Goal: Task Accomplishment & Management: Complete application form

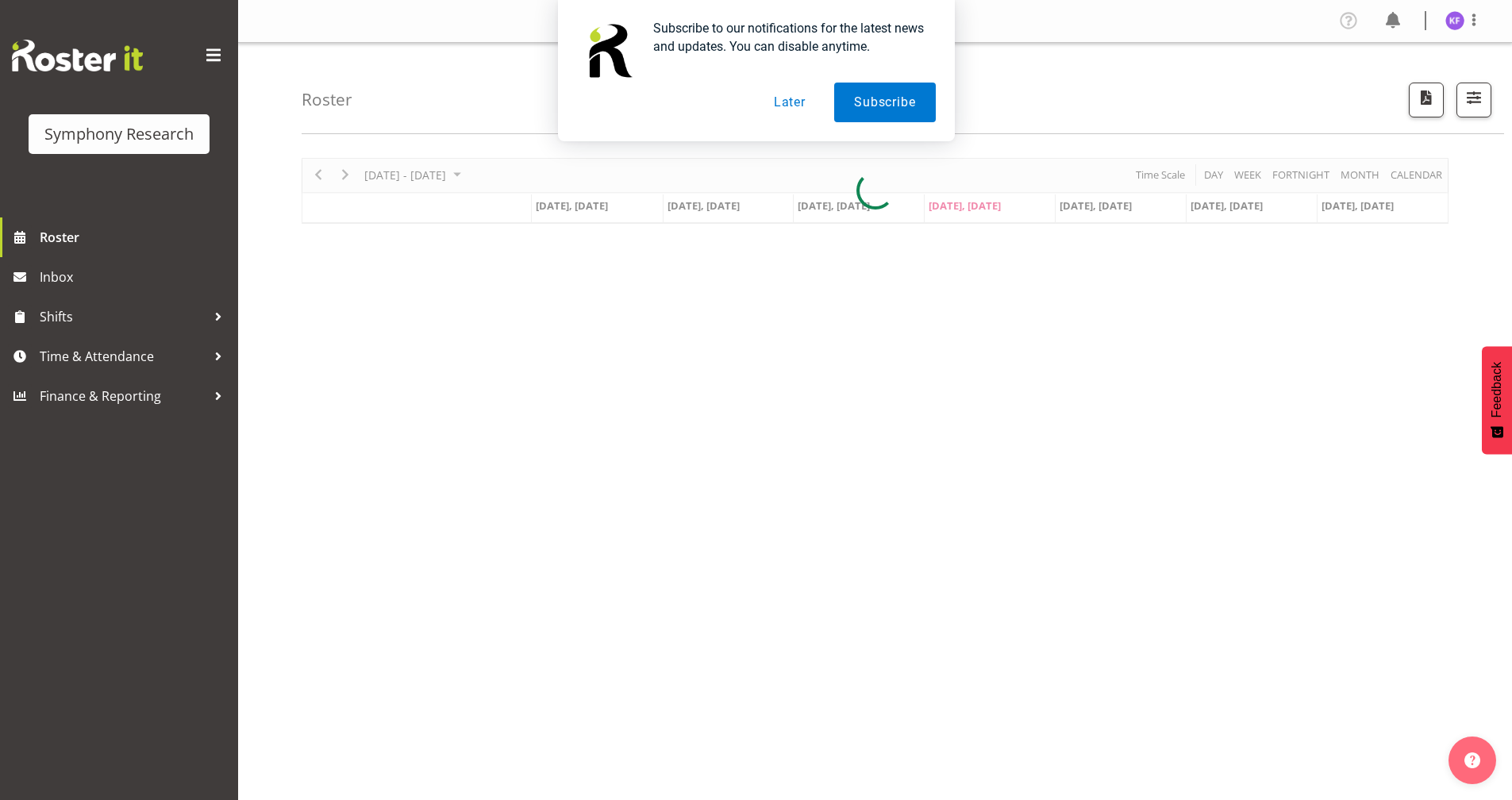
click at [791, 107] on button "Later" at bounding box center [790, 103] width 72 height 40
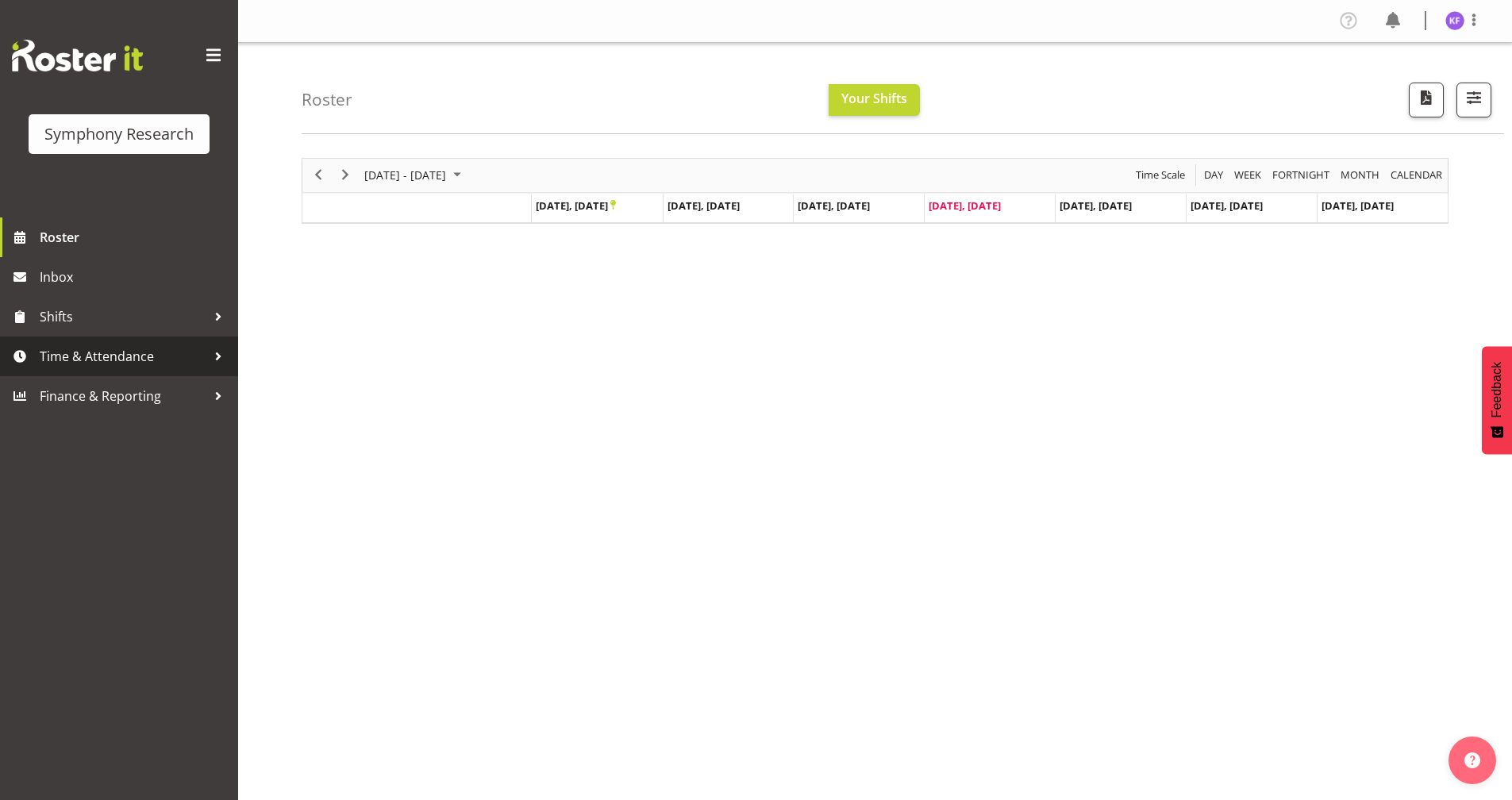
click at [149, 353] on span "Time & Attendance" at bounding box center [123, 357] width 166 height 24
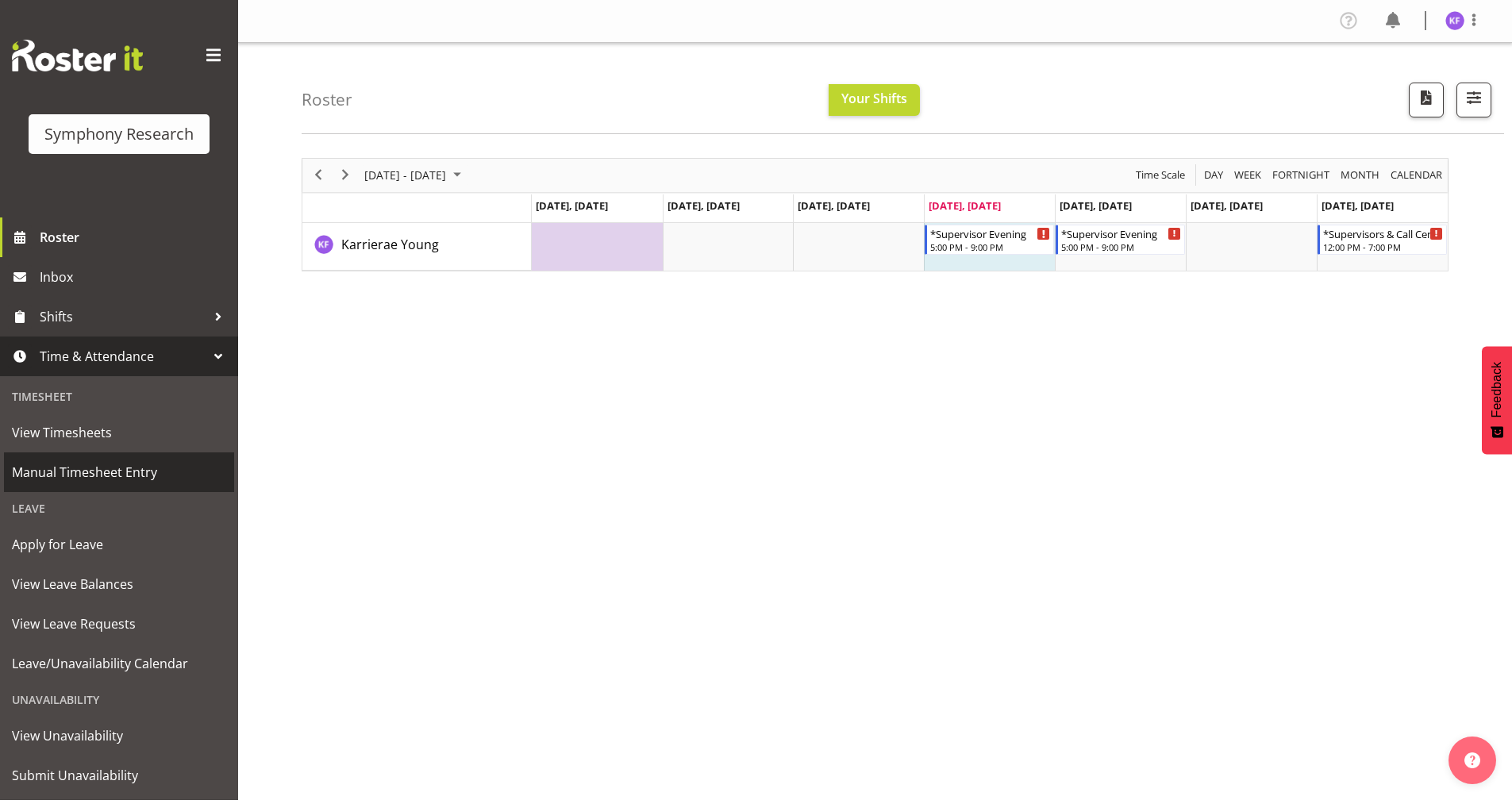
click at [117, 466] on span "Manual Timesheet Entry" at bounding box center [119, 472] width 214 height 24
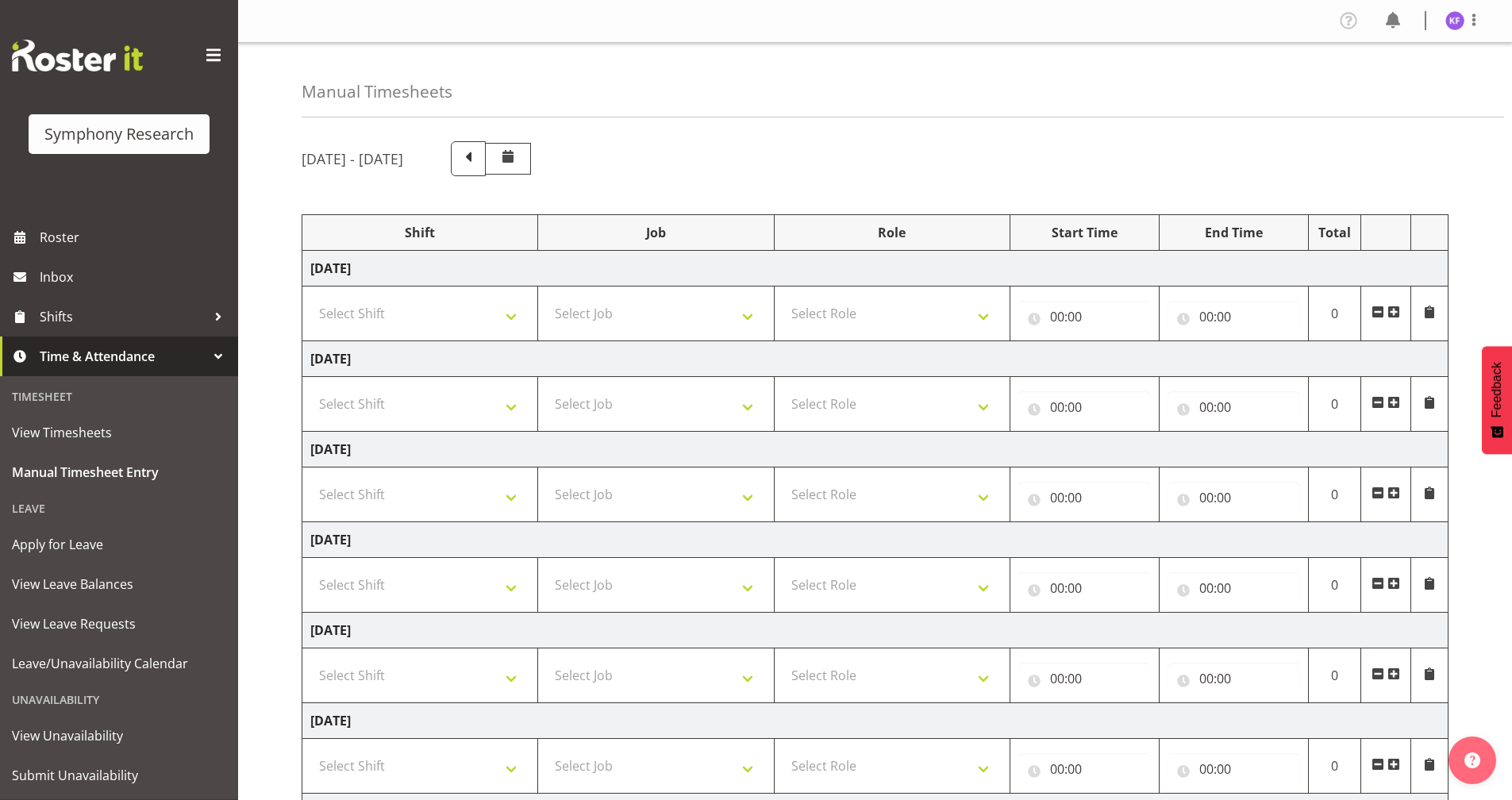
scroll to position [185, 0]
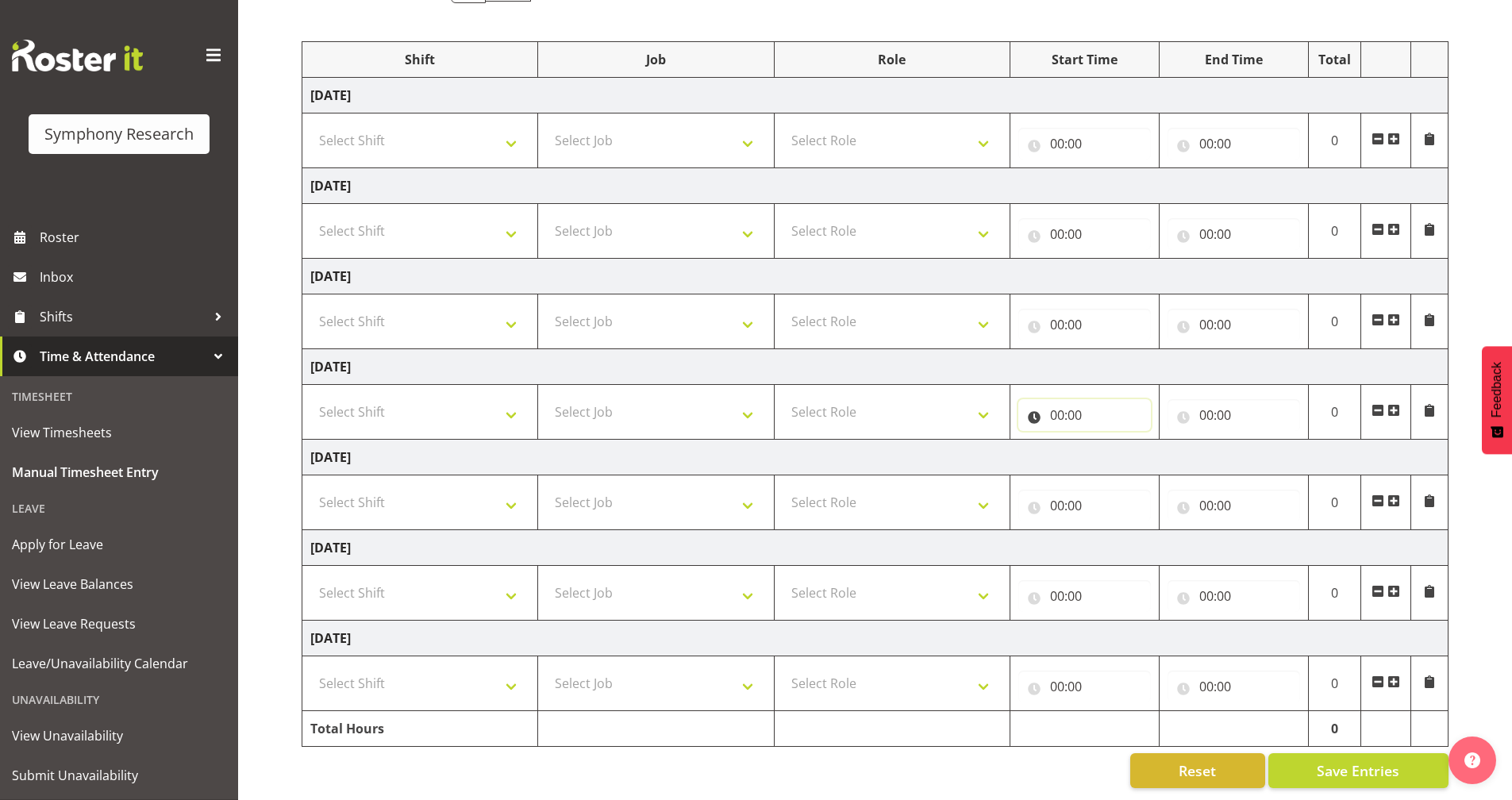
click at [1029, 406] on input "00:00" at bounding box center [1084, 416] width 133 height 32
drag, startPoint x: 1124, startPoint y: 451, endPoint x: 1120, endPoint y: 465, distance: 14.6
click at [1124, 451] on select "00 01 02 03 04 05 06 07 08 09 10 11 12 13 14 15 16 17 18 19 20 21 22 23" at bounding box center [1127, 456] width 36 height 32
select select "17"
type input "17:00"
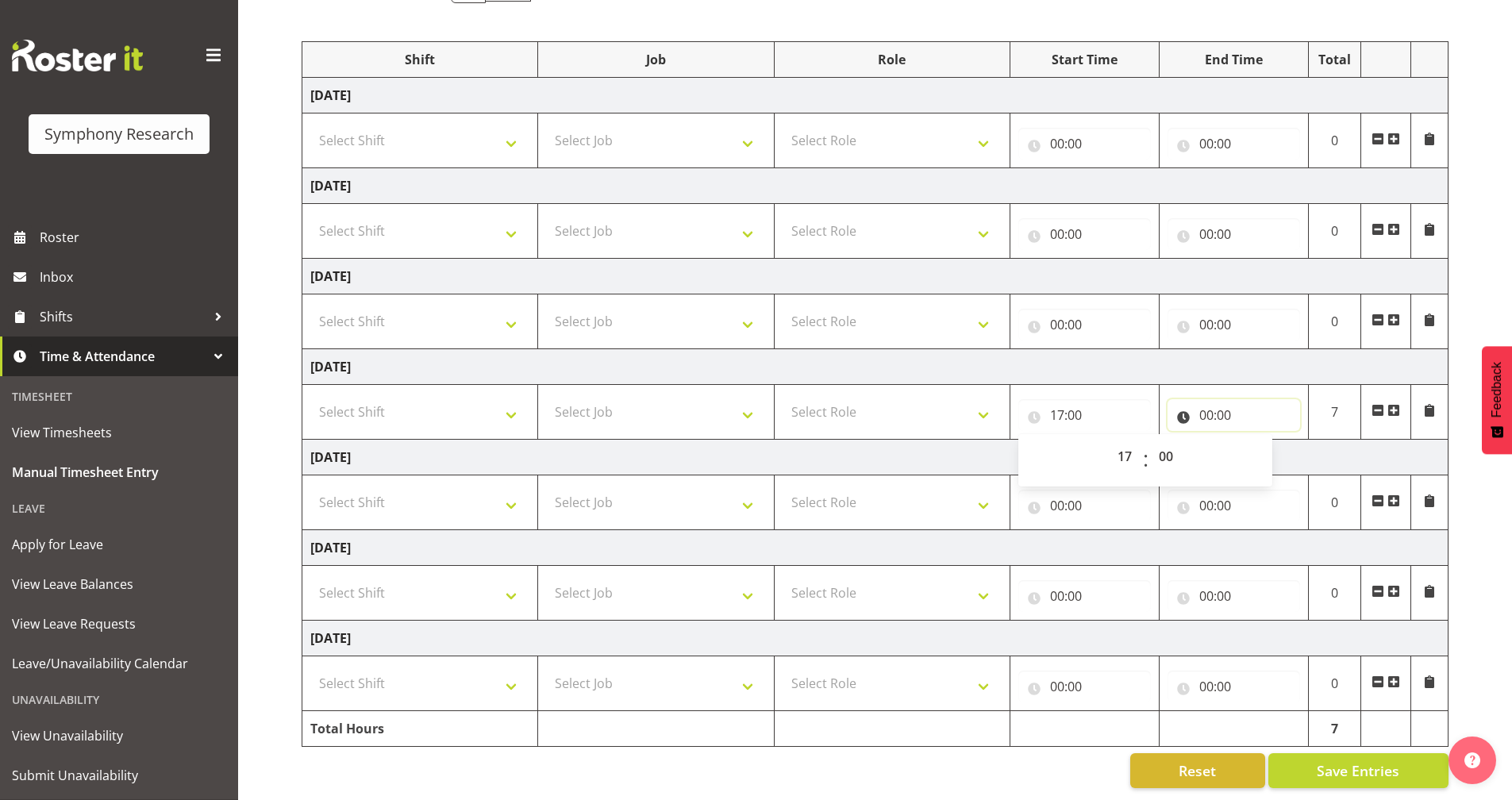
click at [1191, 404] on input "00:00" at bounding box center [1234, 416] width 133 height 32
drag, startPoint x: 1278, startPoint y: 444, endPoint x: 1271, endPoint y: 451, distance: 9.9
click at [1278, 444] on select "00 01 02 03 04 05 06 07 08 09 10 11 12 13 14 15 16 17 18 19 20 21 22 23" at bounding box center [1276, 456] width 36 height 32
select select "17"
type input "17:00"
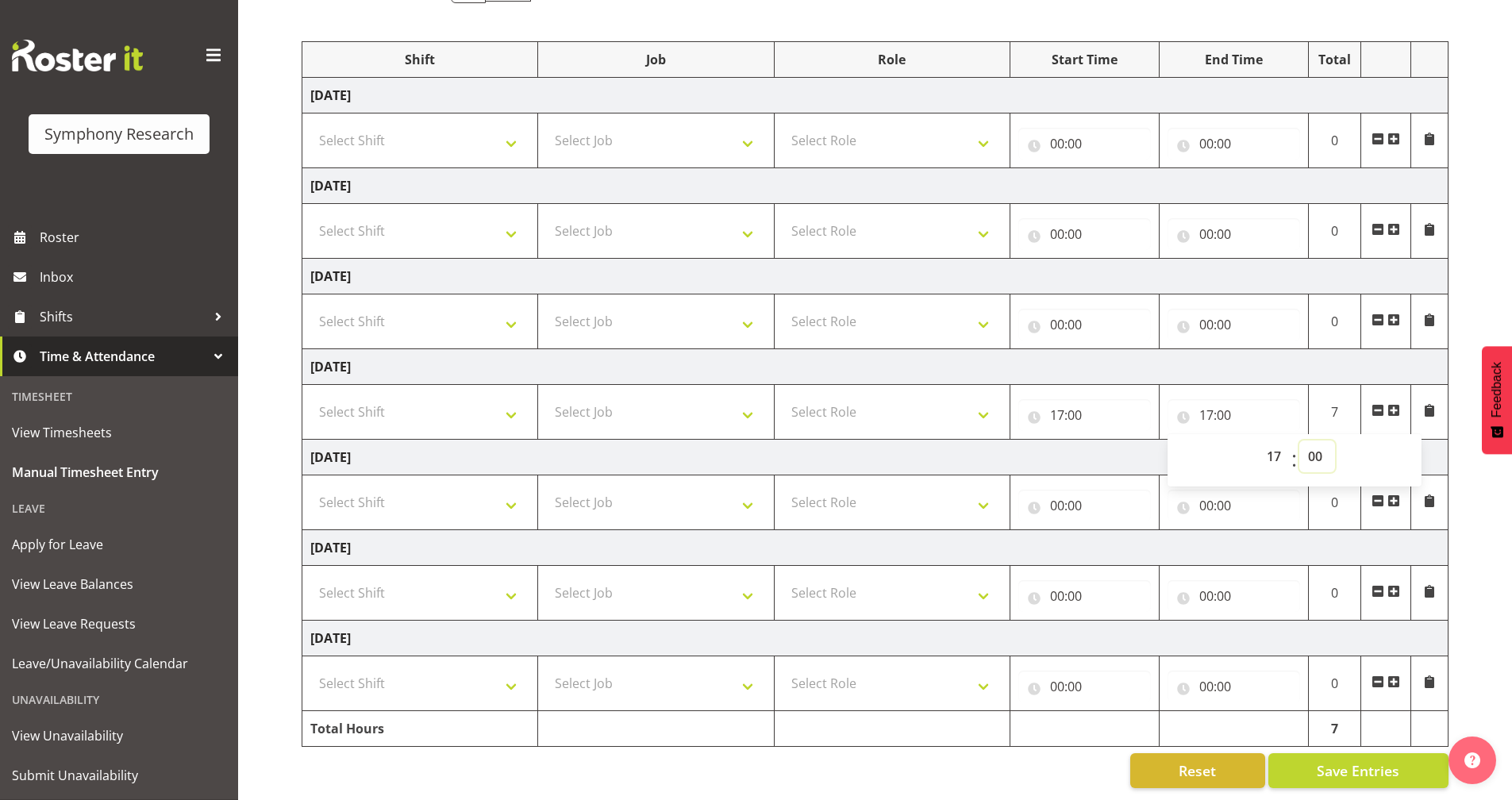
click at [1327, 446] on select "00 01 02 03 04 05 06 07 08 09 10 11 12 13 14 15 16 17 18 19 20 21 22 23 24 25 2…" at bounding box center [1317, 456] width 36 height 32
select select "30"
type input "17:30"
click at [1146, 442] on td "[DATE]" at bounding box center [876, 457] width 1147 height 36
click at [1431, 404] on span at bounding box center [1430, 410] width 13 height 13
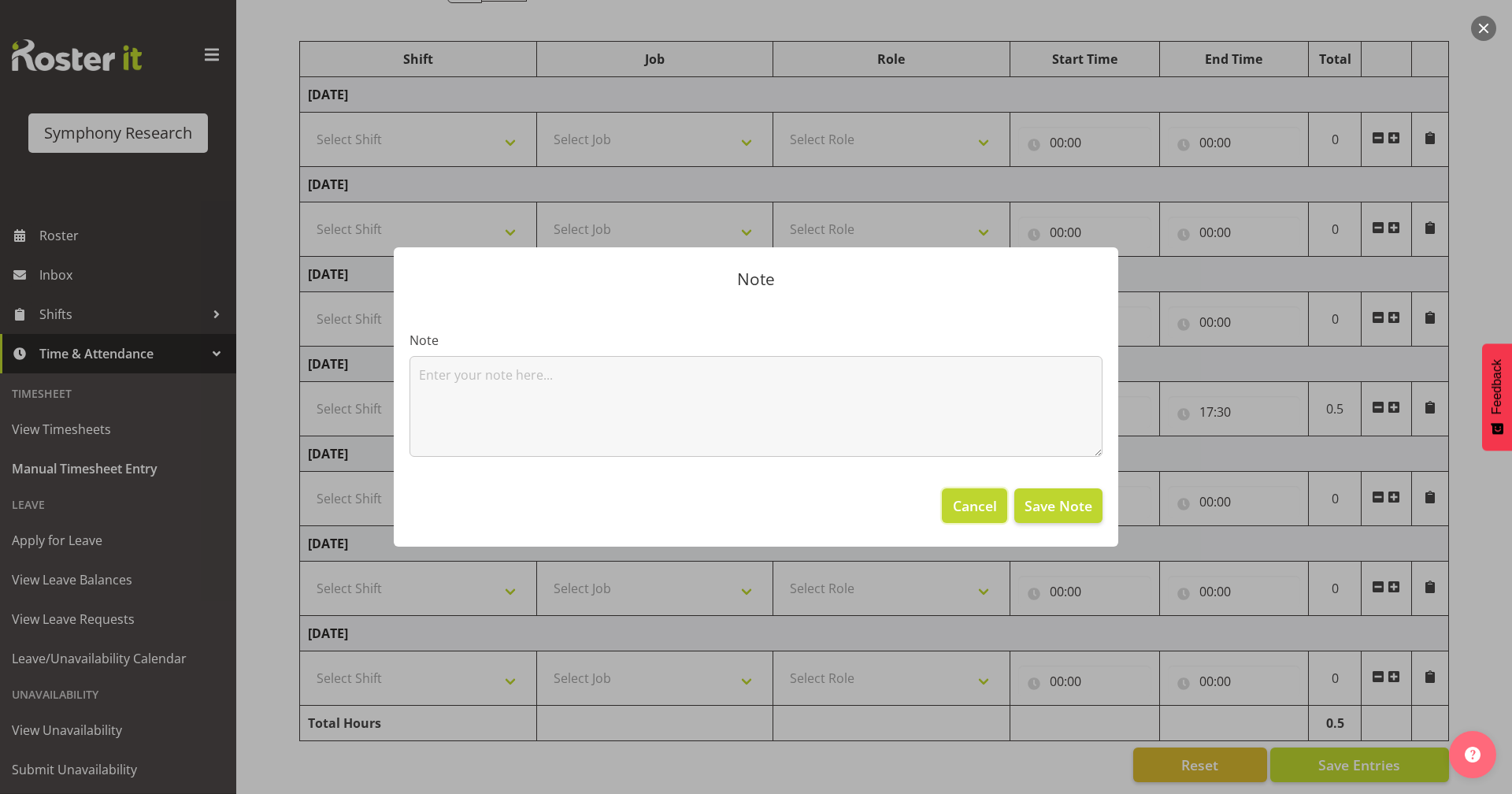
click at [987, 510] on span "Cancel" at bounding box center [975, 506] width 44 height 21
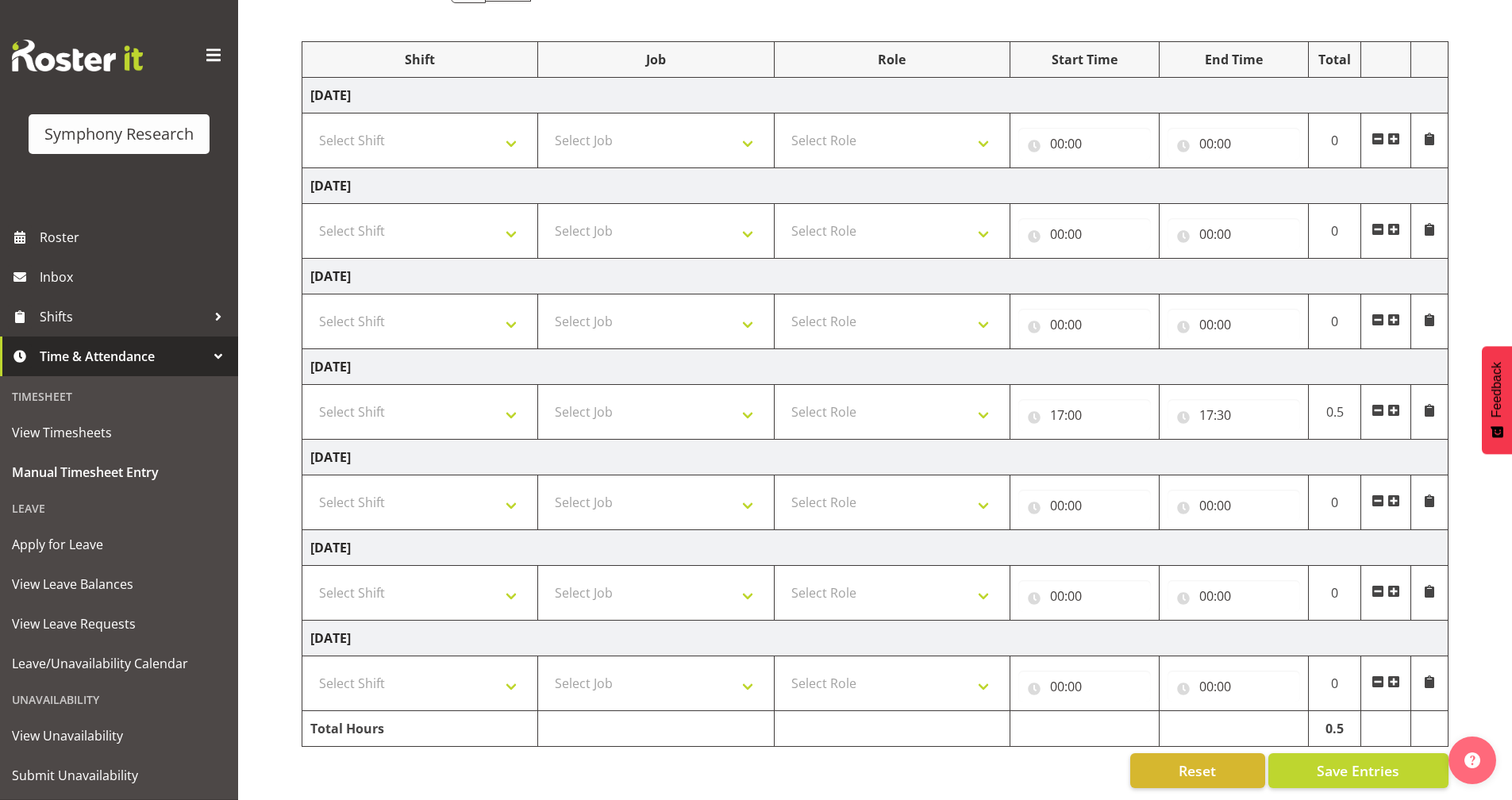
click at [1385, 392] on td at bounding box center [1386, 412] width 50 height 55
click at [1400, 404] on span at bounding box center [1394, 410] width 13 height 13
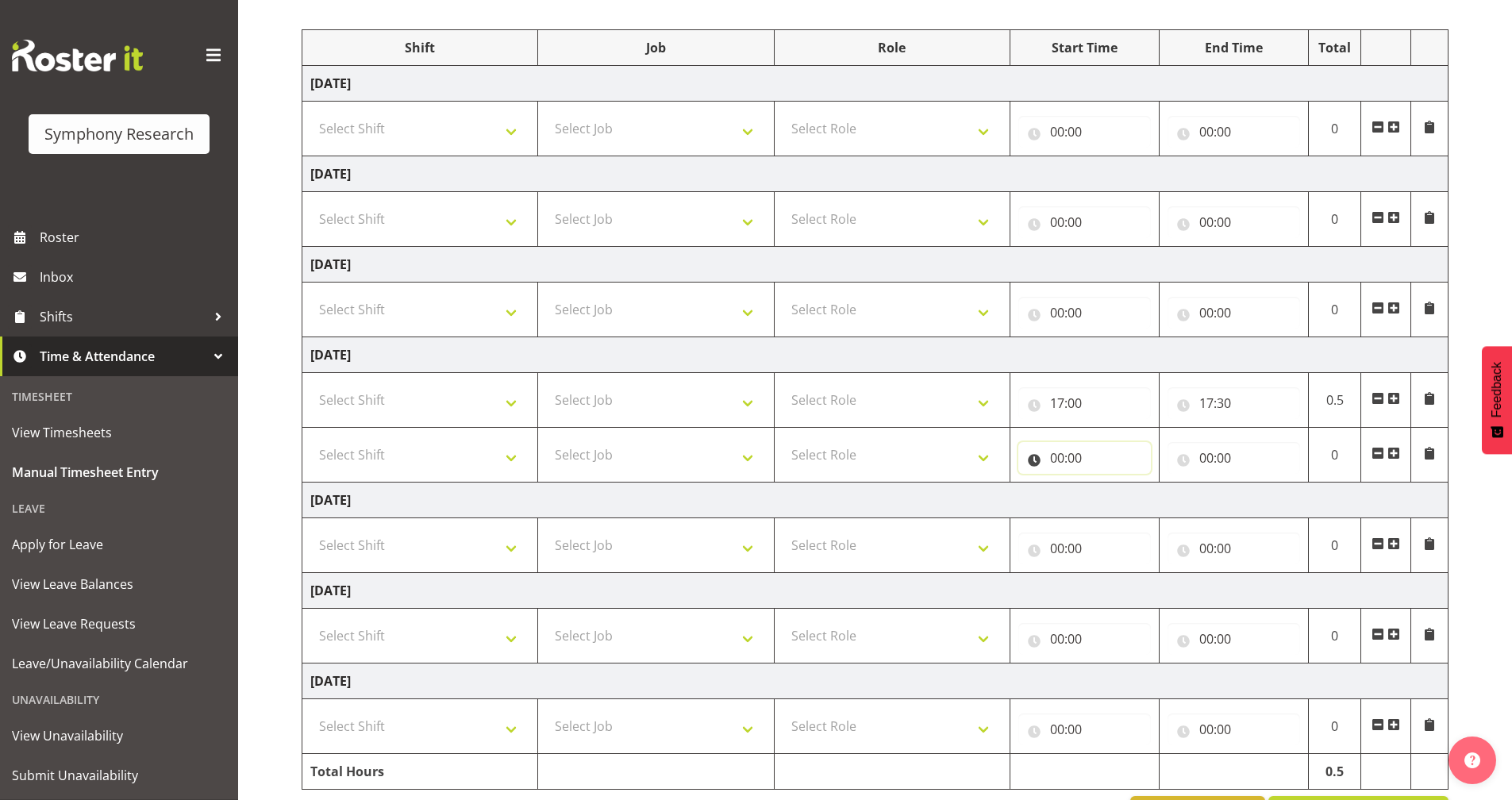
click at [1034, 462] on input "00:00" at bounding box center [1084, 458] width 133 height 32
click at [1127, 496] on select "00 01 02 03 04 05 06 07 08 09 10 11 12 13 14 15 16 17 18 19 20 21 22 23" at bounding box center [1127, 499] width 36 height 32
select select "17"
type input "17:00"
click at [1164, 494] on select "00 01 02 03 04 05 06 07 08 09 10 11 12 13 14 15 16 17 18 19 20 21 22 23 24 25 2…" at bounding box center [1168, 499] width 36 height 32
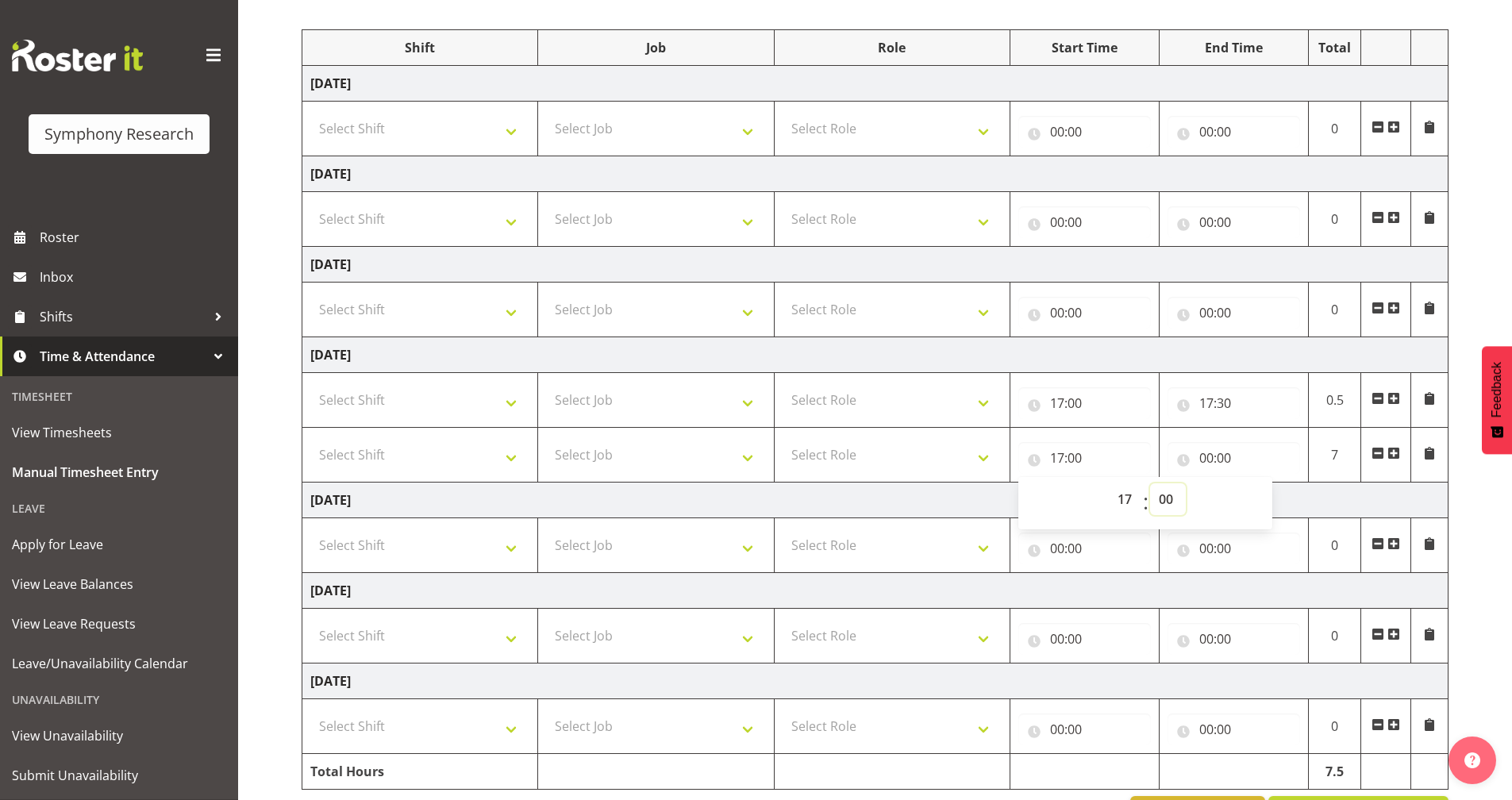
select select "30"
type input "17:30"
click at [1212, 467] on input "00:00" at bounding box center [1234, 458] width 133 height 32
click at [1268, 499] on select "00 01 02 03 04 05 06 07 08 09 10 11 12 13 14 15 16 17 18 19 20 21 22 23" at bounding box center [1276, 499] width 36 height 32
select select "17"
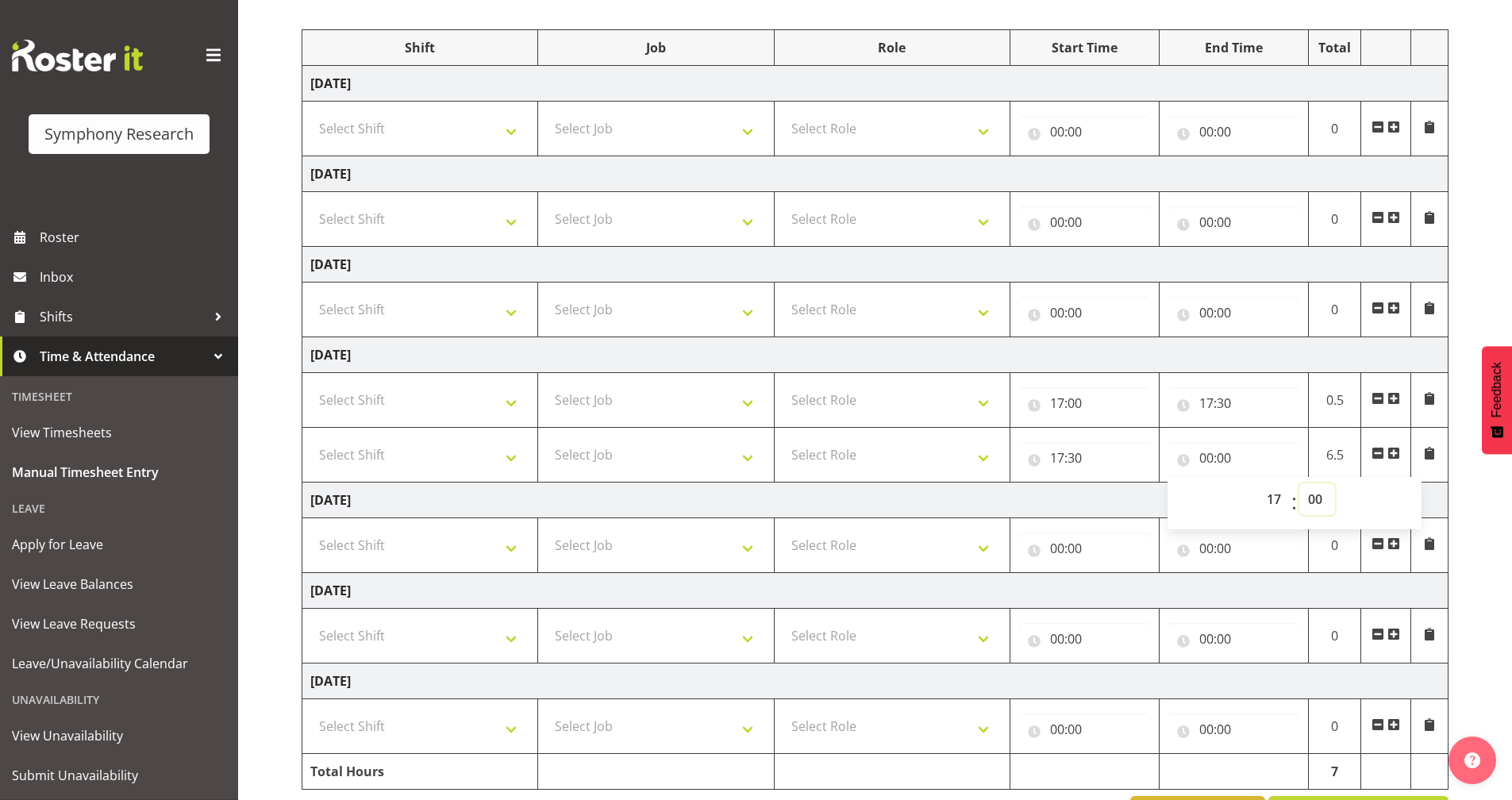
type input "17:00"
click at [1319, 507] on select "00 01 02 03 04 05 06 07 08 09 10 11 12 13 14 15 16 17 18 19 20 21 22 23 24 25 2…" at bounding box center [1317, 499] width 36 height 32
click at [1279, 501] on select "00 01 02 03 04 05 06 07 08 09 10 11 12 13 14 15 16 17 18 19 20 21 22 23" at bounding box center [1276, 499] width 36 height 32
select select "18"
type input "18:00"
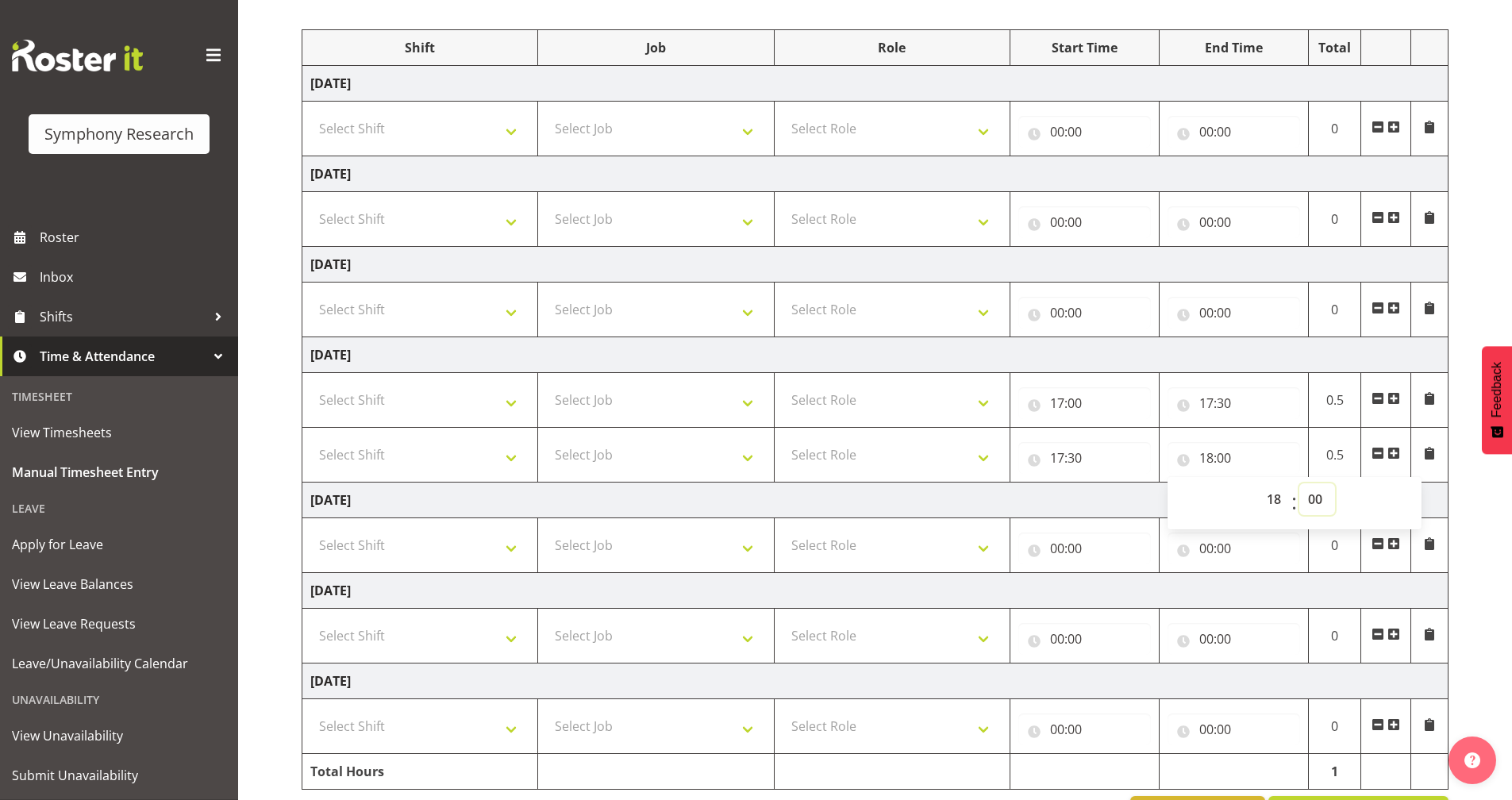
click at [1324, 502] on select "00 01 02 03 04 05 06 07 08 09 10 11 12 13 14 15 16 17 18 19 20 21 22 23 24 25 2…" at bounding box center [1317, 499] width 36 height 32
select select "30"
type input "18:30"
click at [1323, 494] on select "00 01 02 03 04 05 06 07 08 09 10 11 12 13 14 15 16 17 18 19 20 21 22 23 24 25 2…" at bounding box center [1317, 499] width 36 height 32
click at [1134, 501] on td "[DATE]" at bounding box center [876, 500] width 1147 height 36
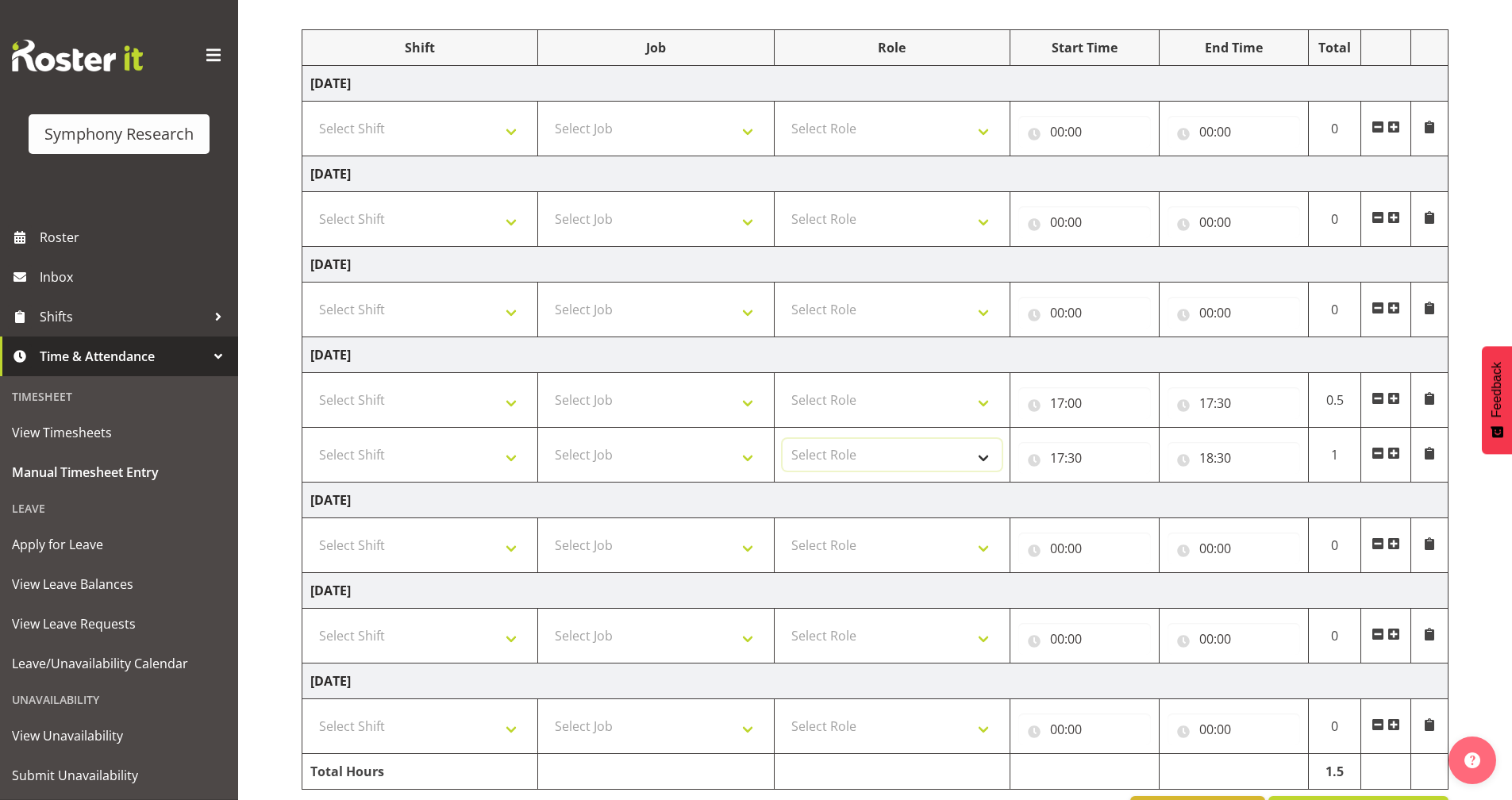
click at [915, 449] on select "Select Role Briefing Interviewing Validator Supervisor" at bounding box center [892, 455] width 219 height 32
select select "358"
click at [783, 439] on select "Select Role Briefing Interviewing Validator Supervisor" at bounding box center [892, 455] width 219 height 32
click at [894, 408] on select "Select Role Briefing Interviewing Validator Supervisor" at bounding box center [892, 400] width 219 height 32
select select "358"
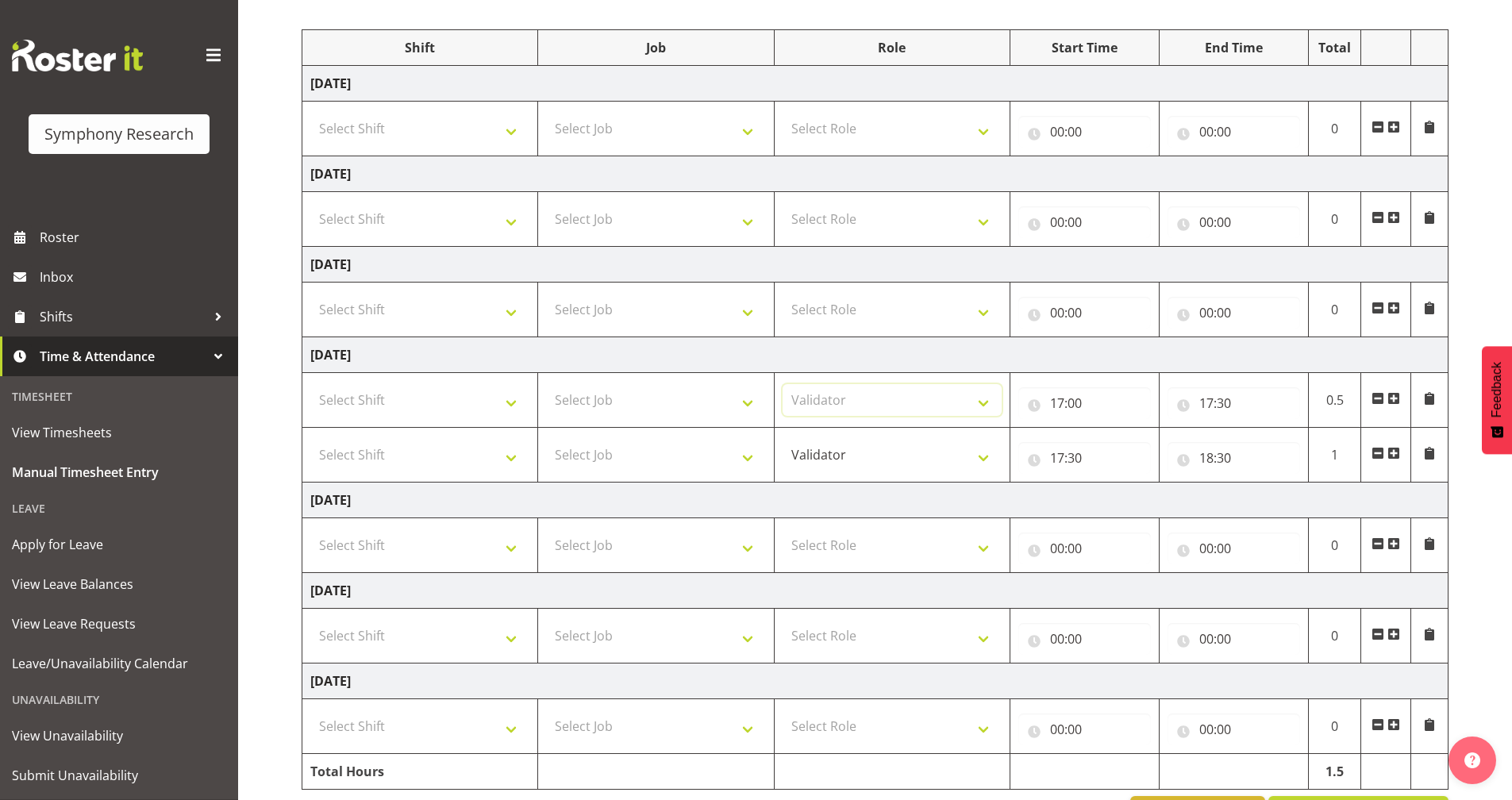
click at [783, 384] on select "Select Role Briefing Interviewing Validator Supervisor" at bounding box center [892, 400] width 219 height 32
click at [667, 407] on select "Select Job 550060 IF Admin 553492 World Poll Aus Wave 2 Main 2025 553493 World …" at bounding box center [655, 400] width 219 height 32
select select "10499"
click at [546, 384] on select "Select Job 550060 IF Admin 553492 World Poll Aus Wave 2 Main 2025 553493 World …" at bounding box center [655, 400] width 219 height 32
click at [656, 429] on td "Select Job 550060 IF Admin 553492 World Poll Aus Wave 2 Main 2025 553493 World …" at bounding box center [656, 455] width 236 height 55
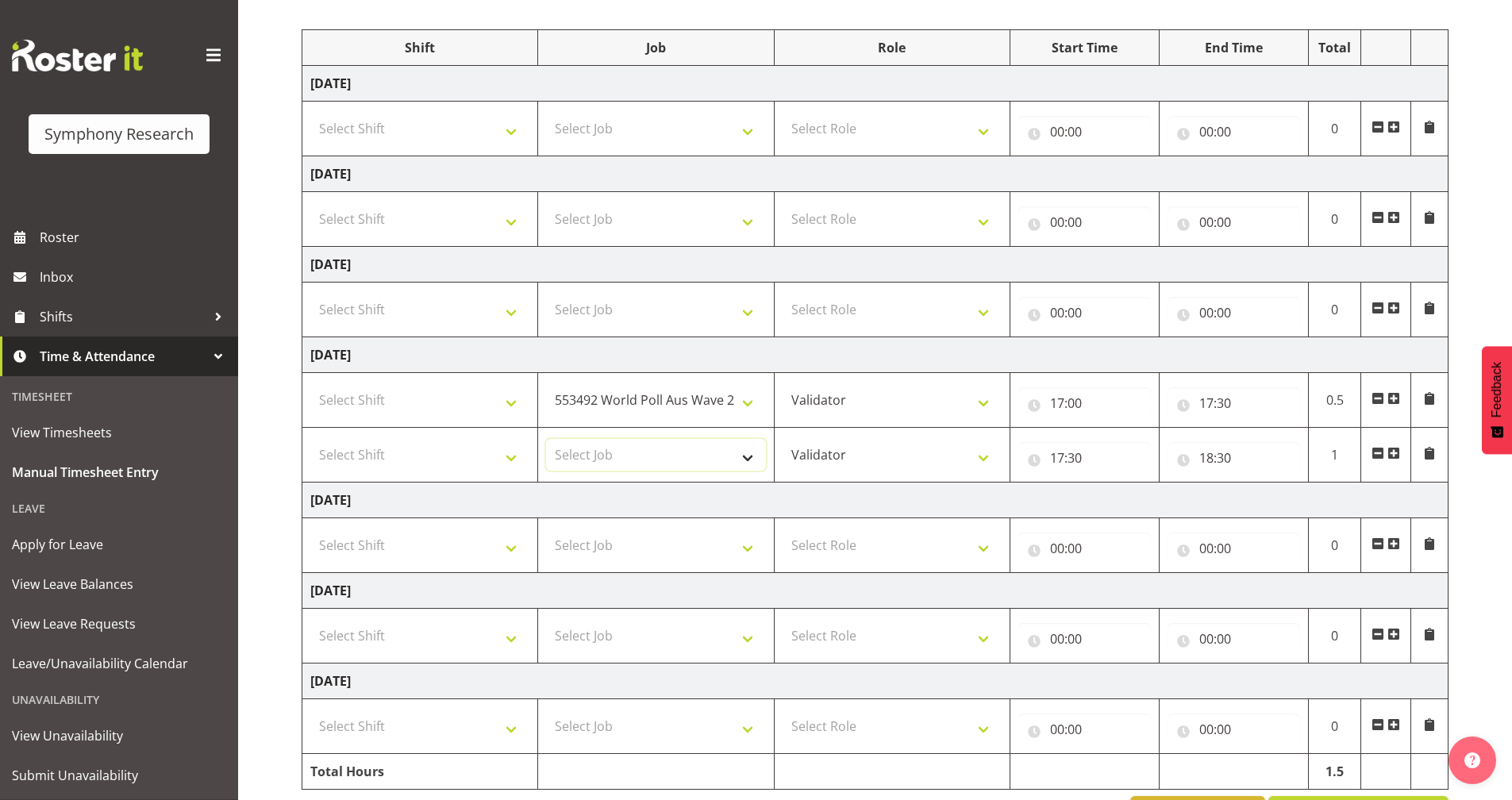
click at [656, 455] on select "Select Job 550060 IF Admin 553492 World Poll Aus Wave 2 Main 2025 553493 World …" at bounding box center [655, 455] width 219 height 32
select select "10527"
click at [546, 439] on select "Select Job 550060 IF Admin 553492 World Poll Aus Wave 2 Main 2025 553493 World …" at bounding box center [655, 455] width 219 height 32
click at [445, 397] on select "Select Shift !!Weekend Residential (Roster IT Shift Label) *Business 9/10am ~ 4…" at bounding box center [420, 400] width 219 height 32
select select "48116"
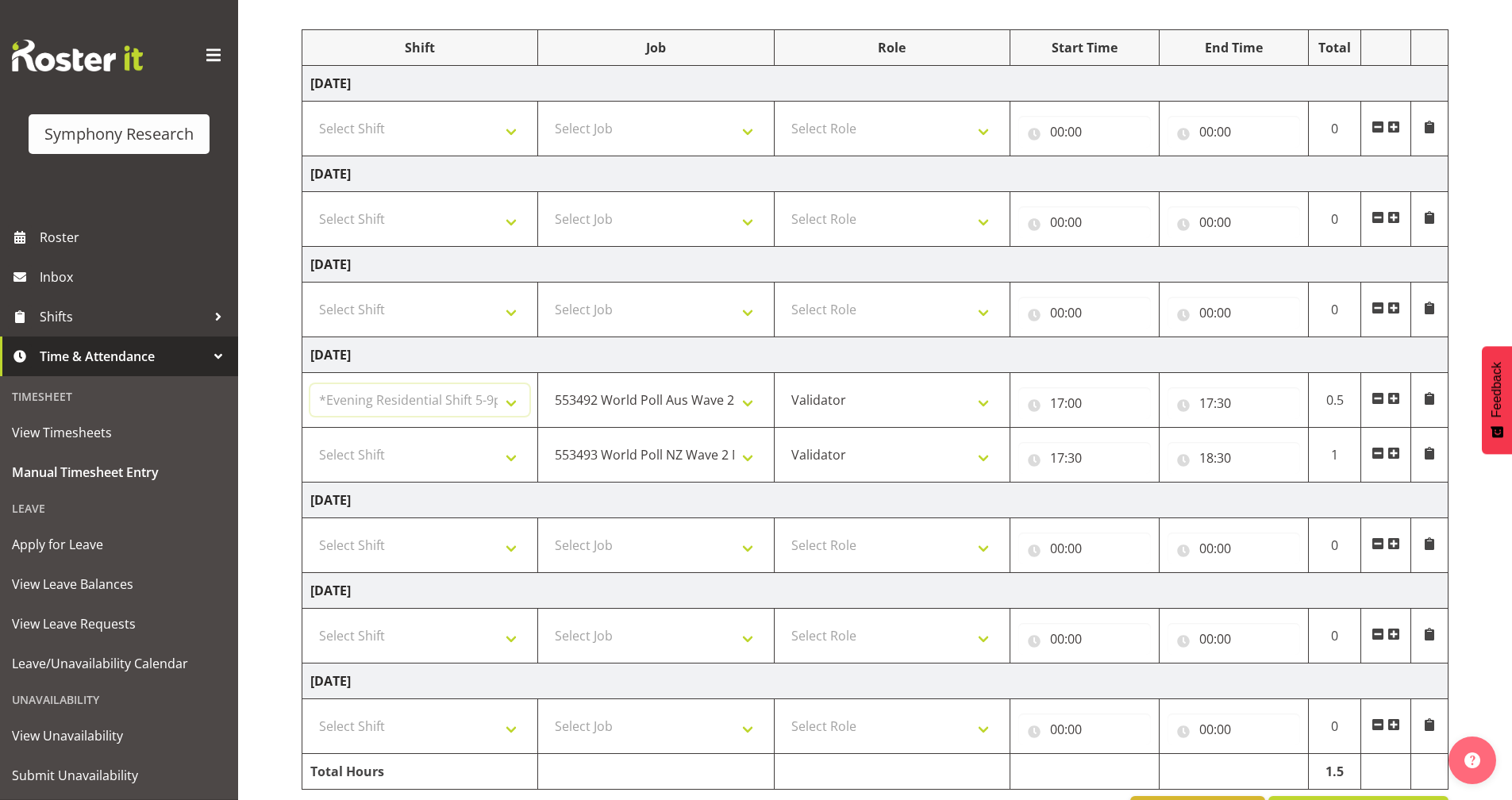
click at [311, 384] on select "Select Shift !!Weekend Residential (Roster IT Shift Label) *Business 9/10am ~ 4…" at bounding box center [420, 400] width 219 height 32
click at [458, 455] on select "Select Shift !!Weekend Residential (Roster IT Shift Label) *Business 9/10am ~ 4…" at bounding box center [420, 455] width 219 height 32
select select "48116"
click at [311, 439] on select "Select Shift !!Weekend Residential (Roster IT Shift Label) *Business 9/10am ~ 4…" at bounding box center [420, 455] width 219 height 32
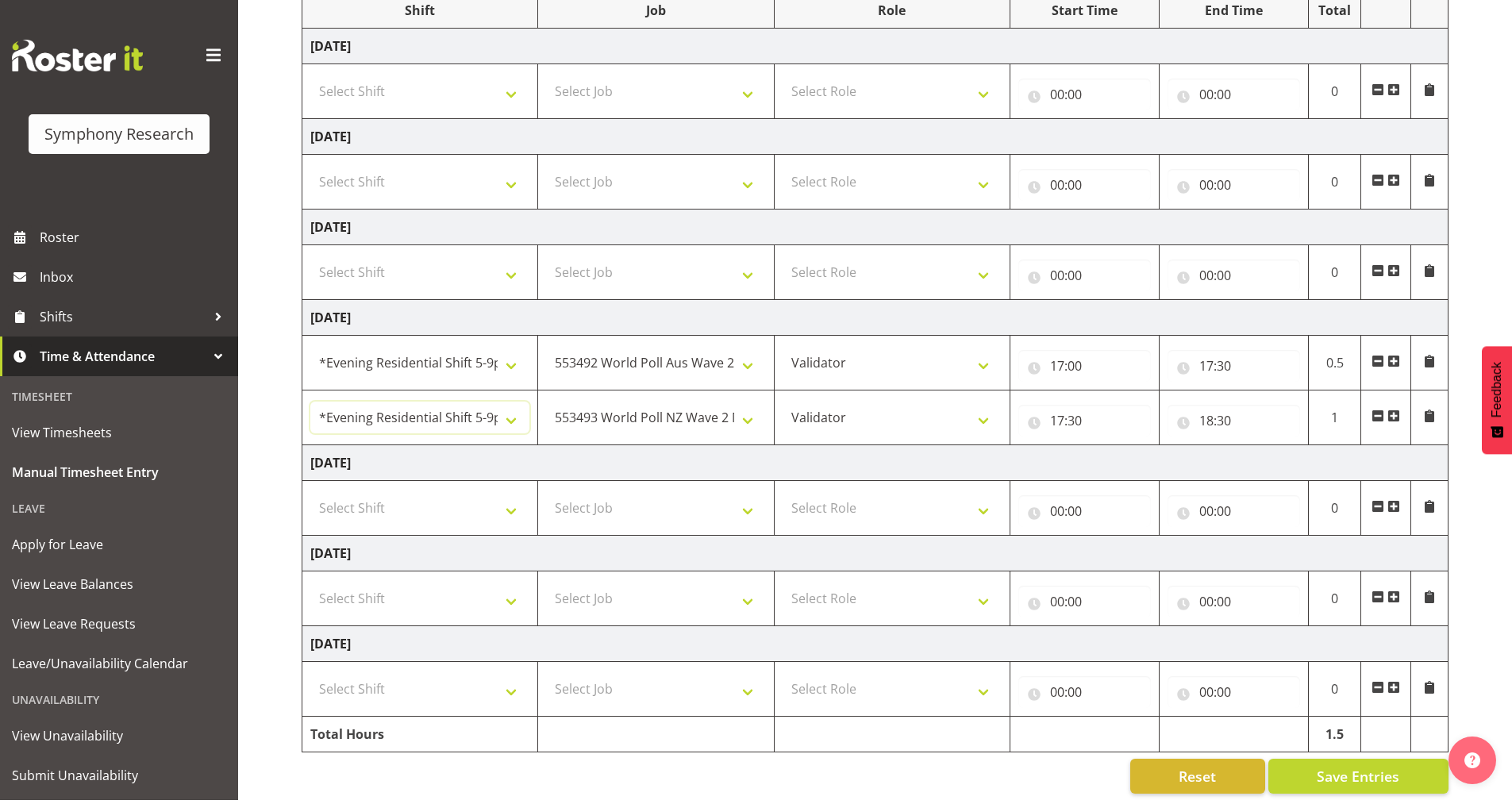
scroll to position [240, 0]
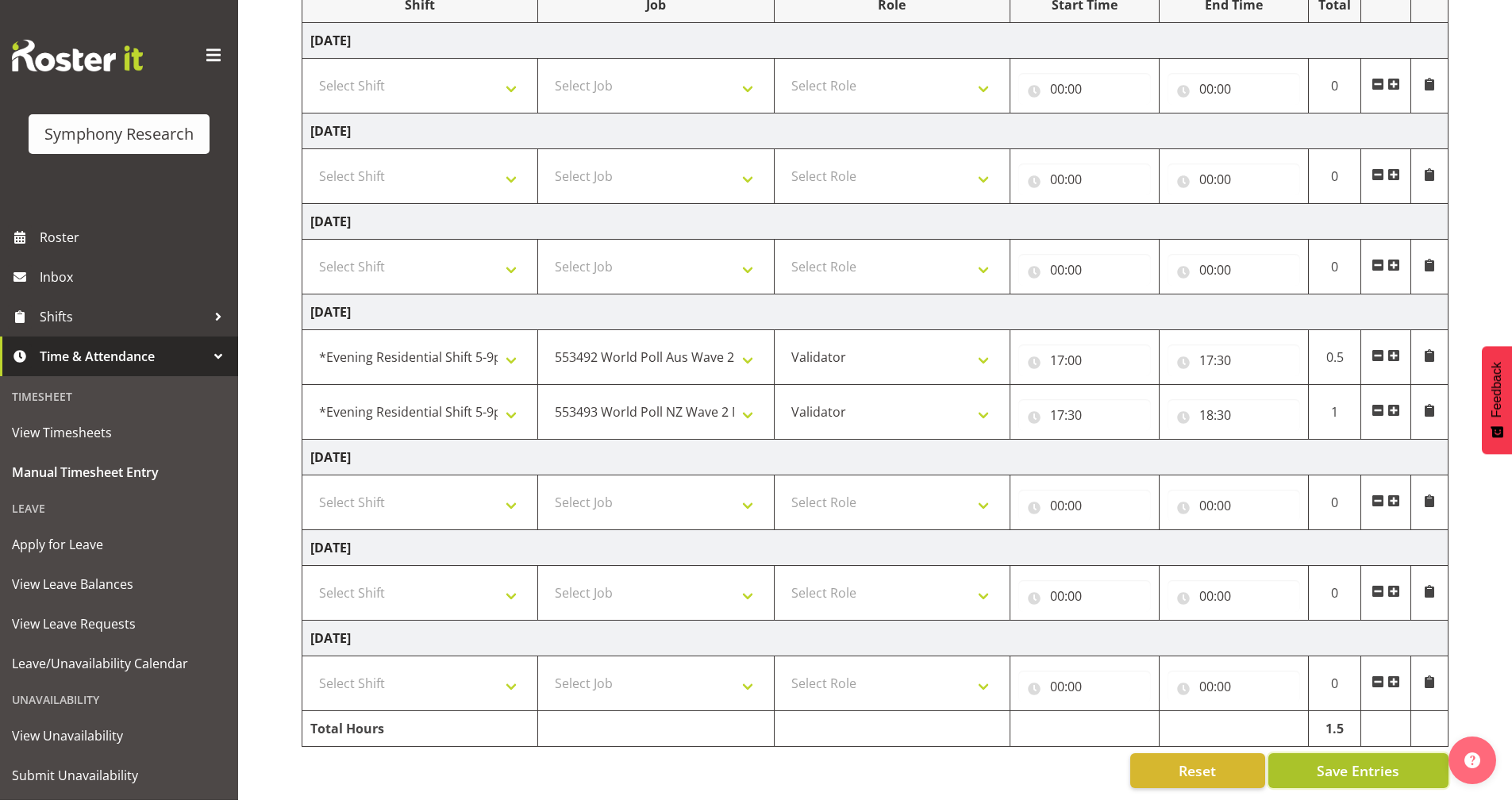
click at [1364, 760] on span "Save Entries" at bounding box center [1358, 771] width 83 height 21
